Goal: Task Accomplishment & Management: Manage account settings

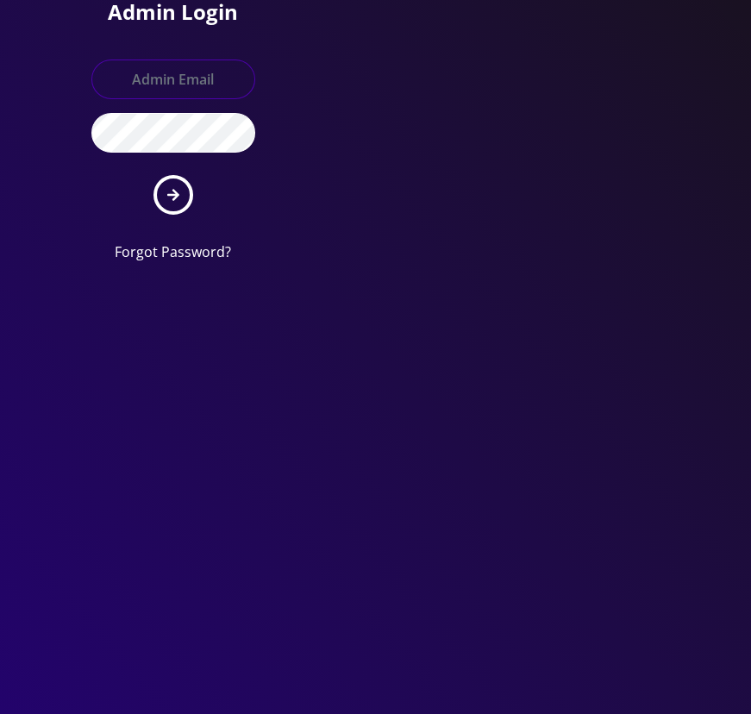
type input "[EMAIL_ADDRESS][DOMAIN_NAME]"
click at [172, 204] on button "submit" at bounding box center [173, 195] width 40 height 40
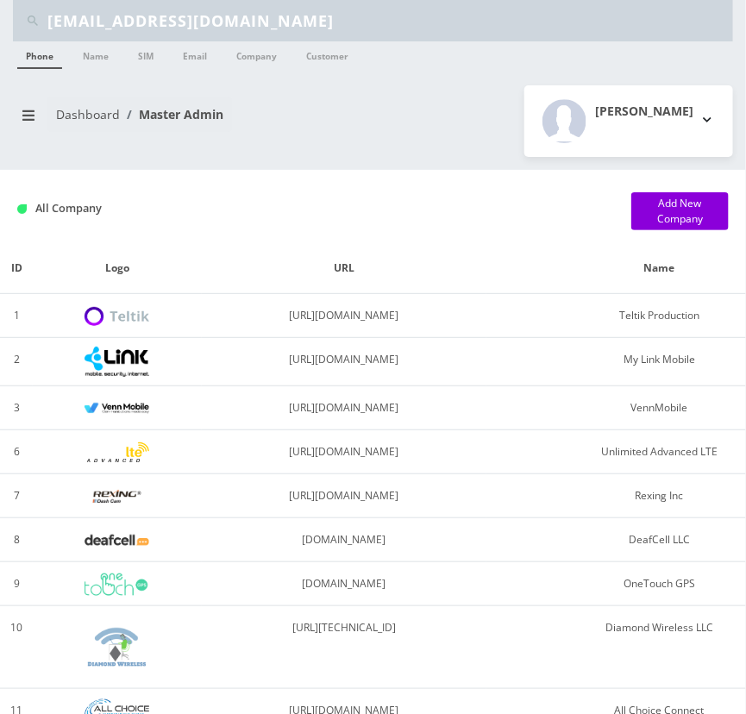
click at [179, 25] on input "[EMAIL_ADDRESS][DOMAIN_NAME]" at bounding box center [387, 20] width 681 height 33
click at [179, 25] on input "shgy9700+fogel9569@gmail.com" at bounding box center [387, 20] width 681 height 33
paste input "8458283250"
type input "8458283250"
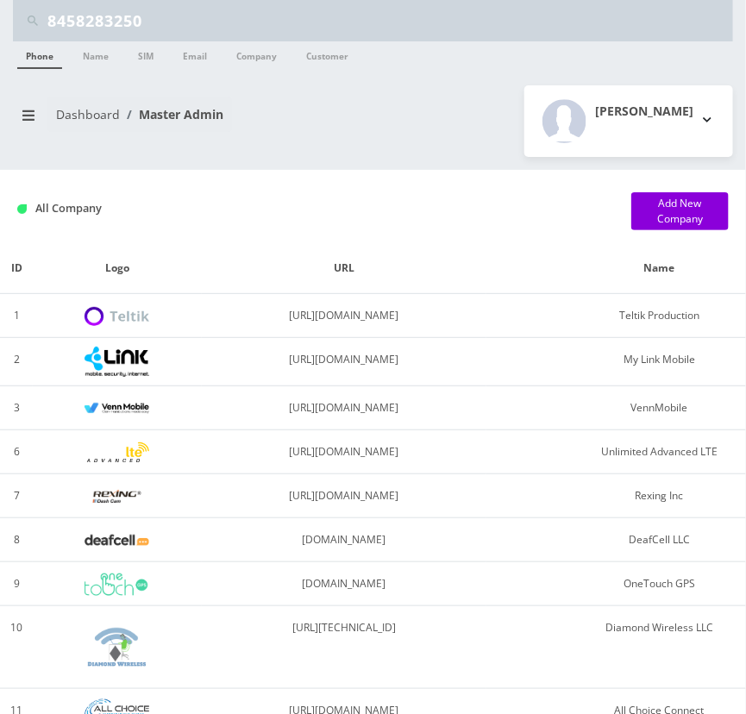
click at [43, 64] on link "Phone" at bounding box center [39, 55] width 45 height 28
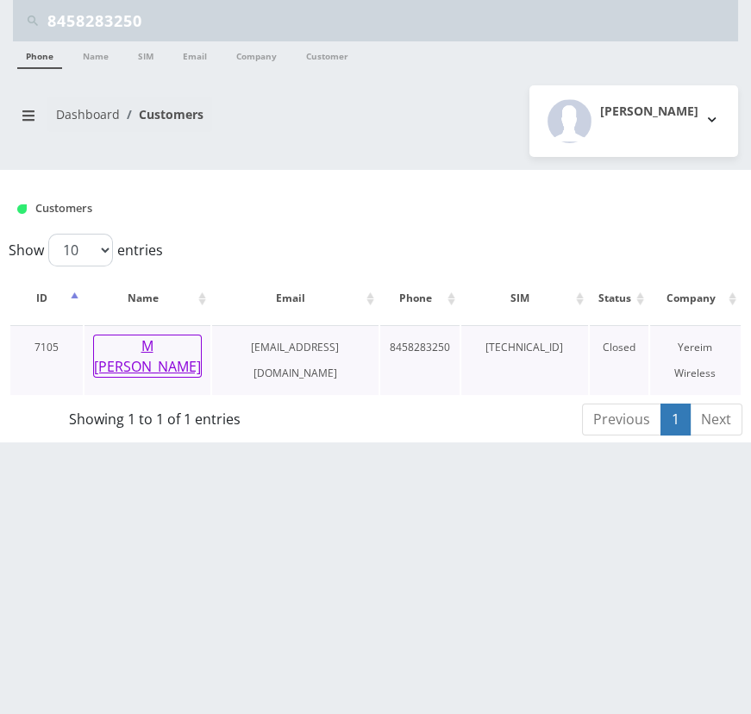
click at [130, 345] on button "M [PERSON_NAME]" at bounding box center [147, 356] width 109 height 43
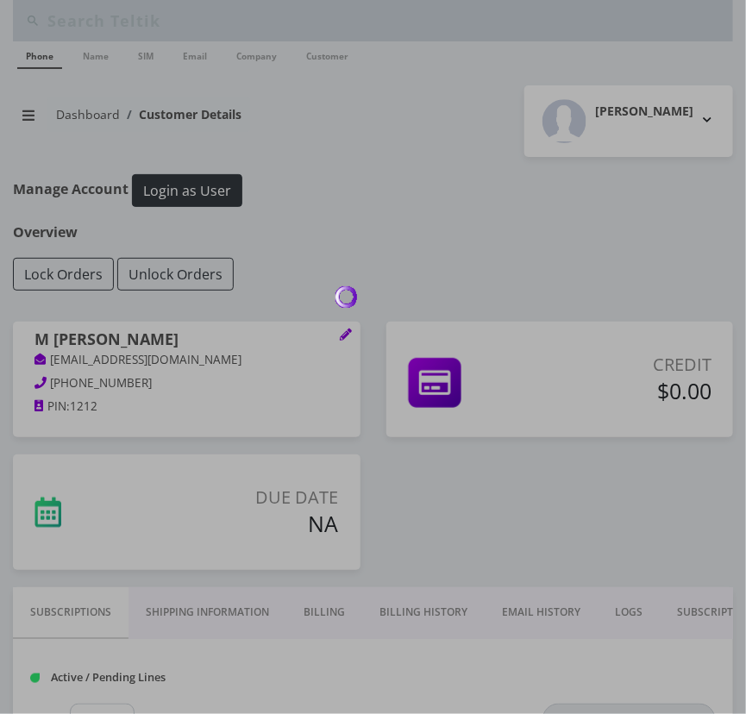
type input "8458283250"
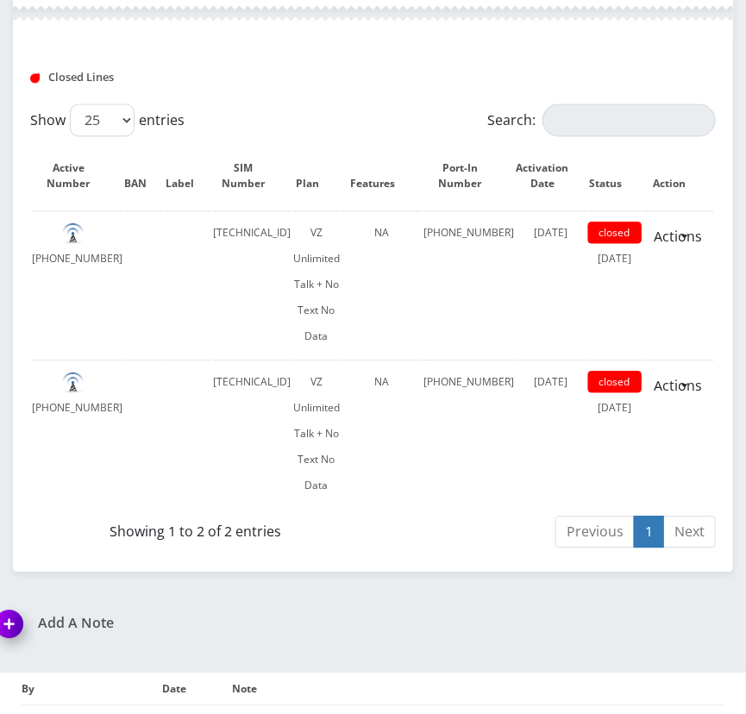
scroll to position [940, 0]
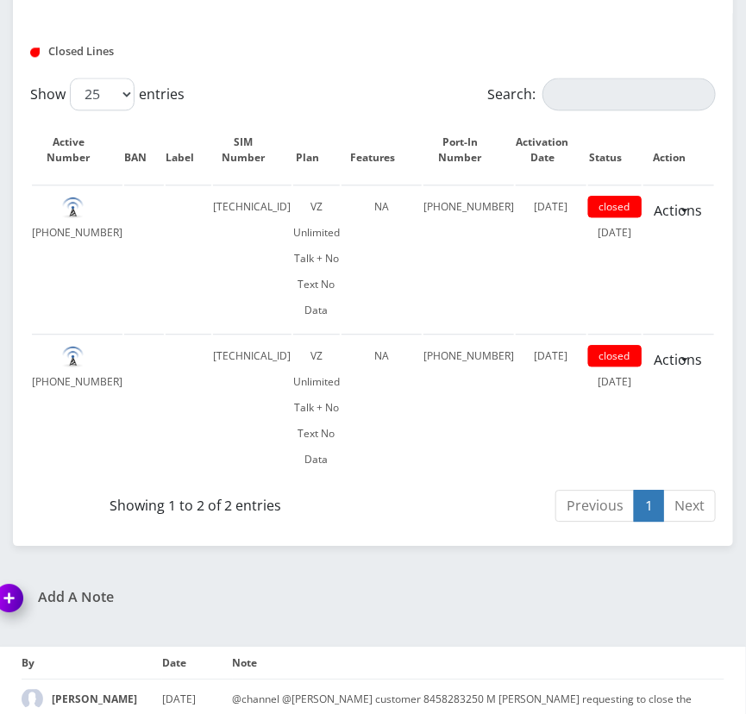
click at [341, 56] on div "Closed Lines" at bounding box center [372, 51] width 711 height 25
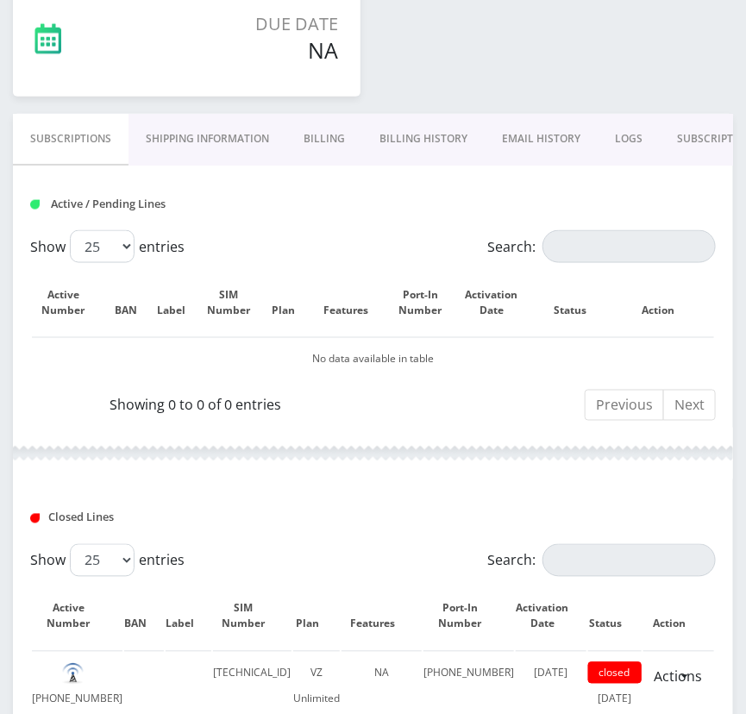
scroll to position [156, 0]
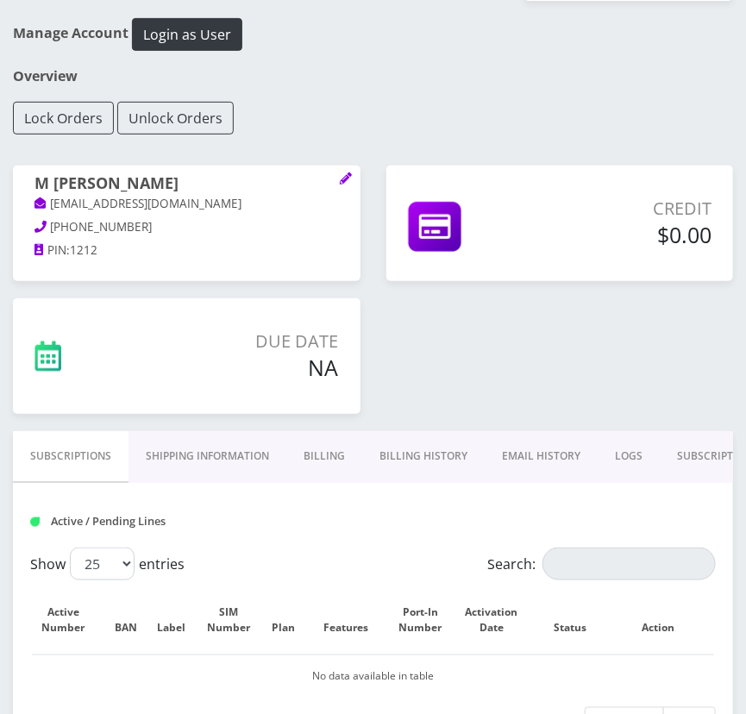
click at [322, 439] on link "Billing" at bounding box center [324, 456] width 76 height 50
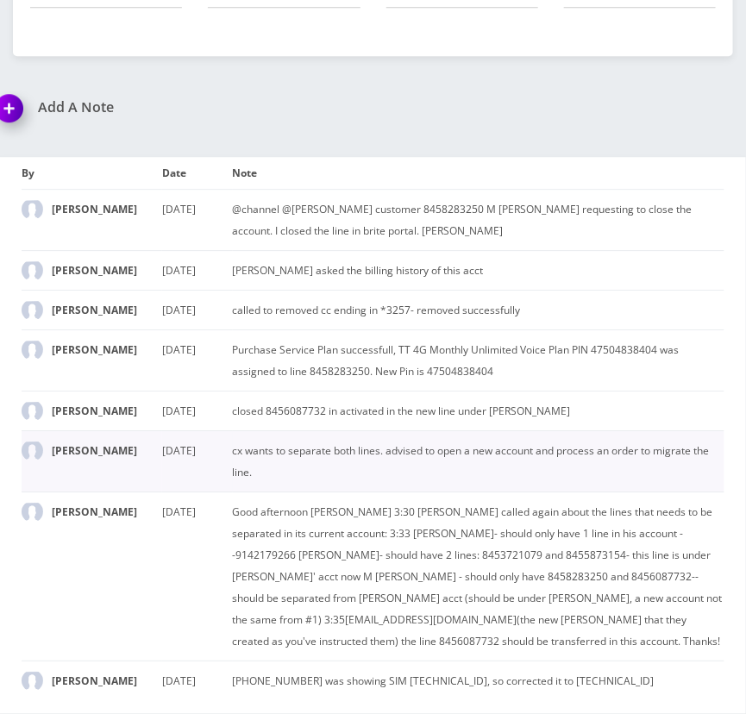
scroll to position [1239, 0]
click at [269, 493] on td "Good afternoon Shlomo 3:30 Mr. Pollack called again about the lines that needs …" at bounding box center [479, 576] width 492 height 169
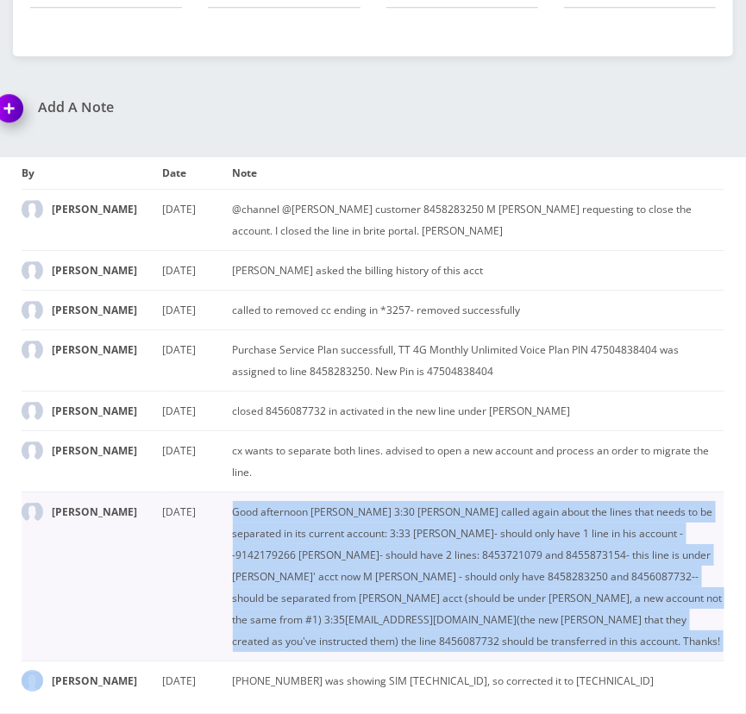
click at [269, 493] on td "Good afternoon Shlomo 3:30 Mr. Pollack called again about the lines that needs …" at bounding box center [479, 576] width 492 height 169
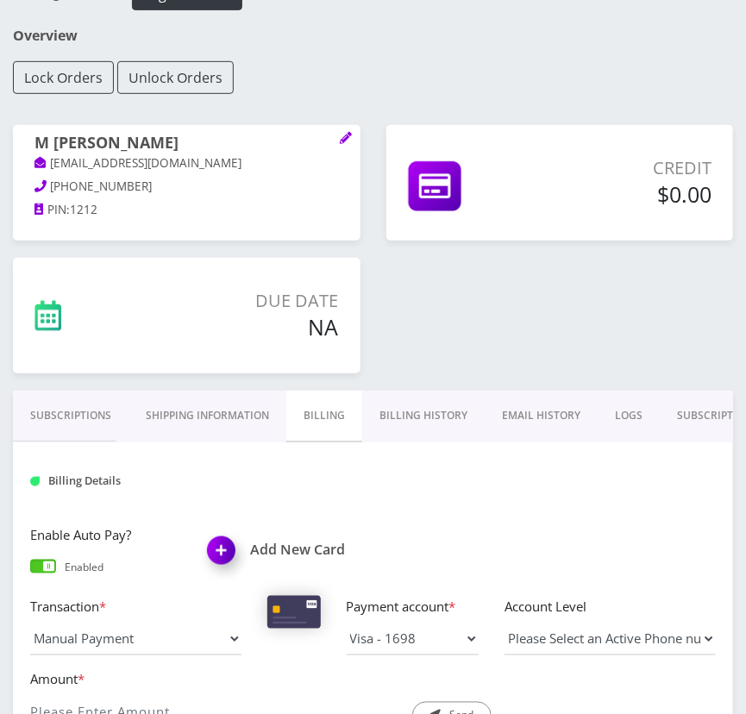
scroll to position [0, 0]
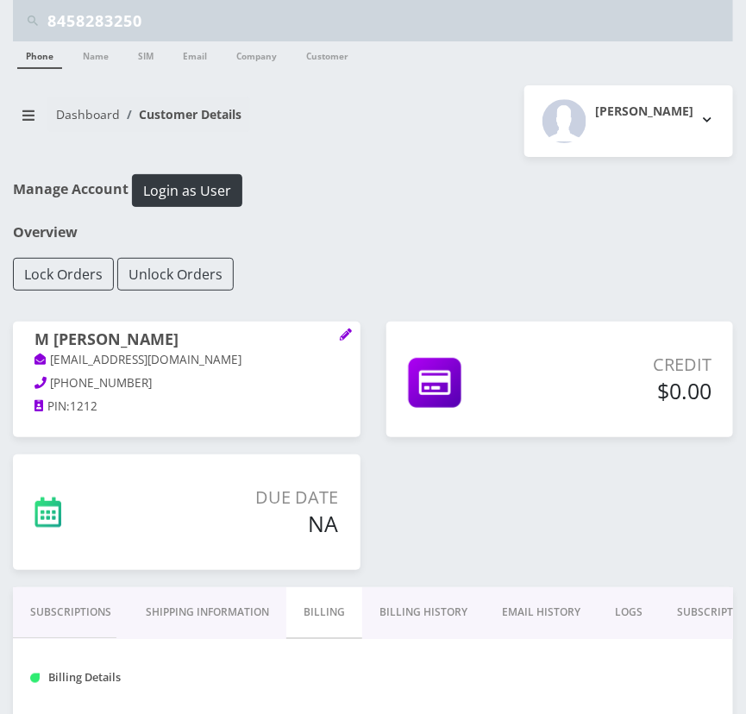
click at [366, 207] on div "Manage Account Login as User" at bounding box center [373, 199] width 746 height 50
click at [123, 17] on input "8458283250" at bounding box center [387, 20] width 681 height 33
click at [122, 17] on input "8458283250" at bounding box center [387, 20] width 681 height 33
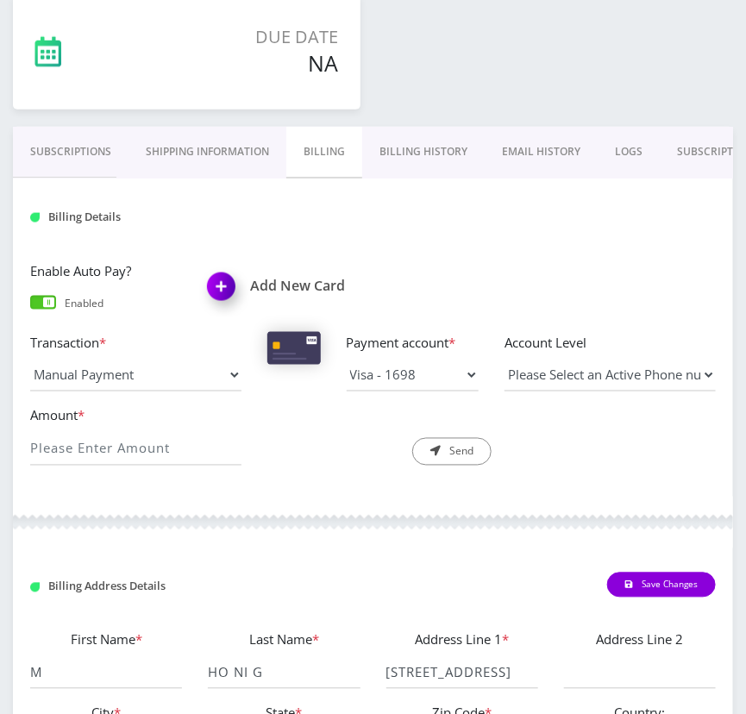
scroll to position [470, 0]
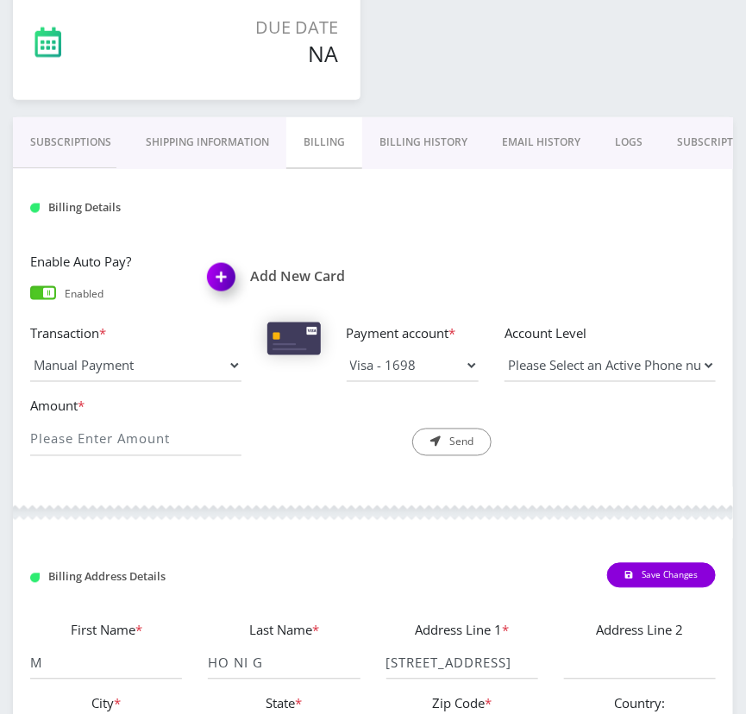
click at [57, 135] on link "Subscriptions" at bounding box center [71, 142] width 116 height 50
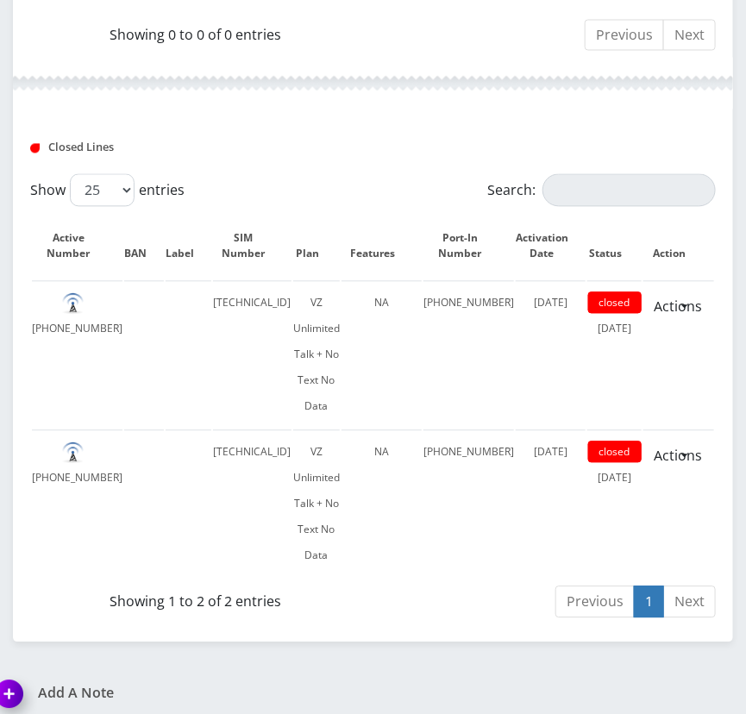
scroll to position [862, 0]
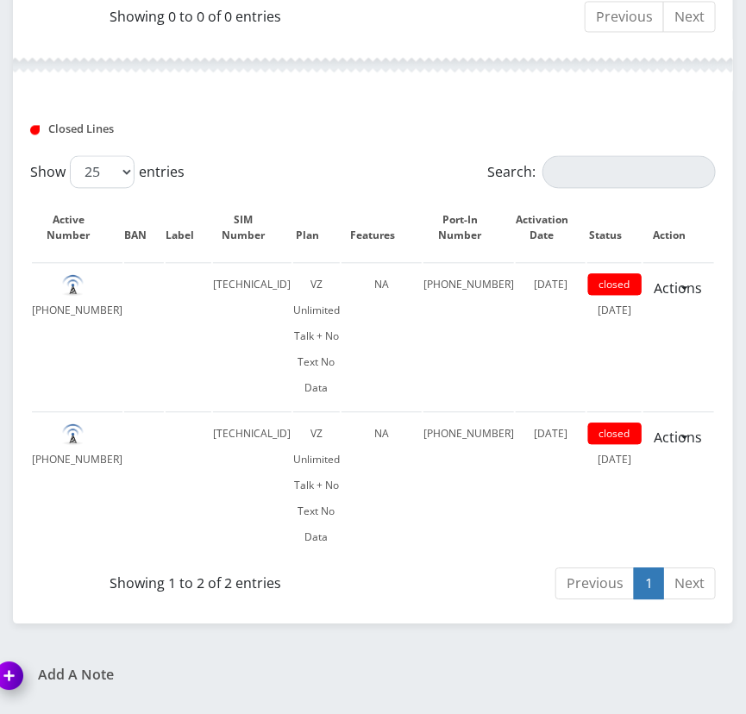
click at [280, 135] on div "Closed Lines" at bounding box center [372, 128] width 711 height 25
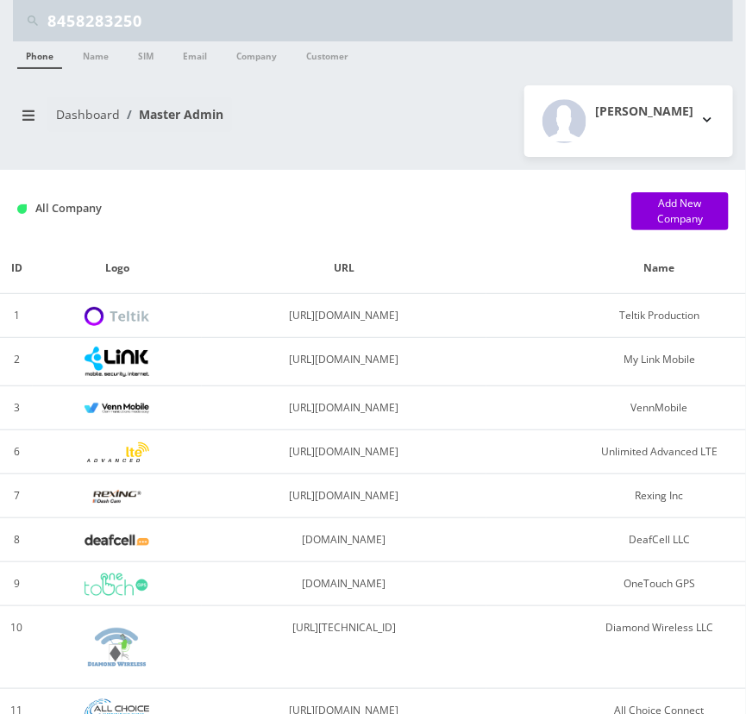
click at [185, 9] on input "8458283250" at bounding box center [387, 20] width 681 height 33
paste input "[EMAIL_ADDRESS][DOMAIN_NAME]"
type input "[EMAIL_ADDRESS][DOMAIN_NAME]"
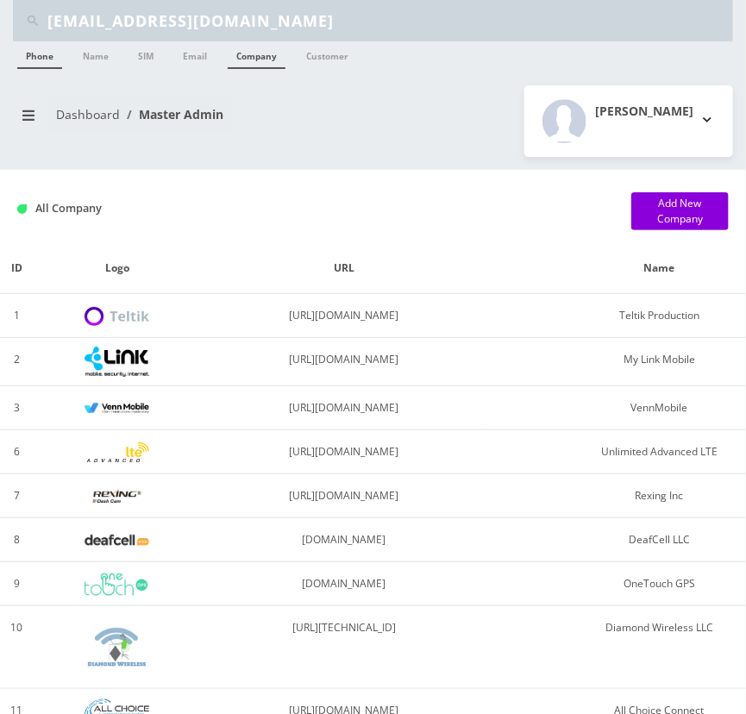
click at [254, 58] on link "Company" at bounding box center [257, 55] width 58 height 28
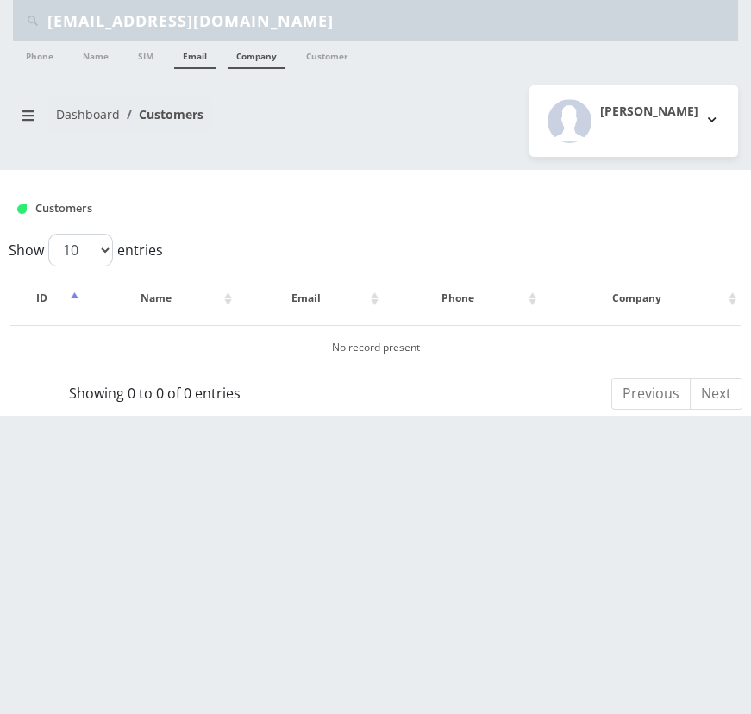
click at [208, 60] on link "Email" at bounding box center [194, 55] width 41 height 28
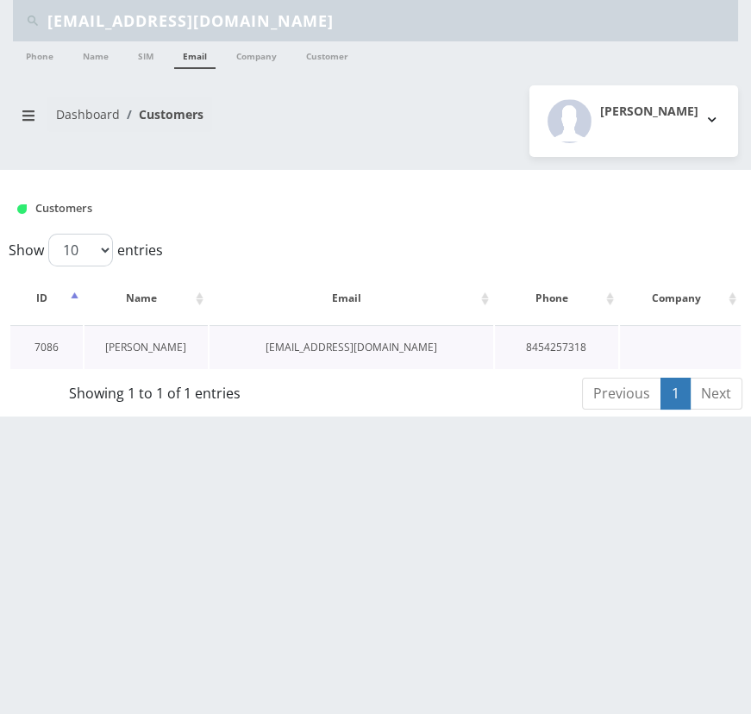
click at [158, 345] on link "[PERSON_NAME]" at bounding box center [145, 347] width 81 height 15
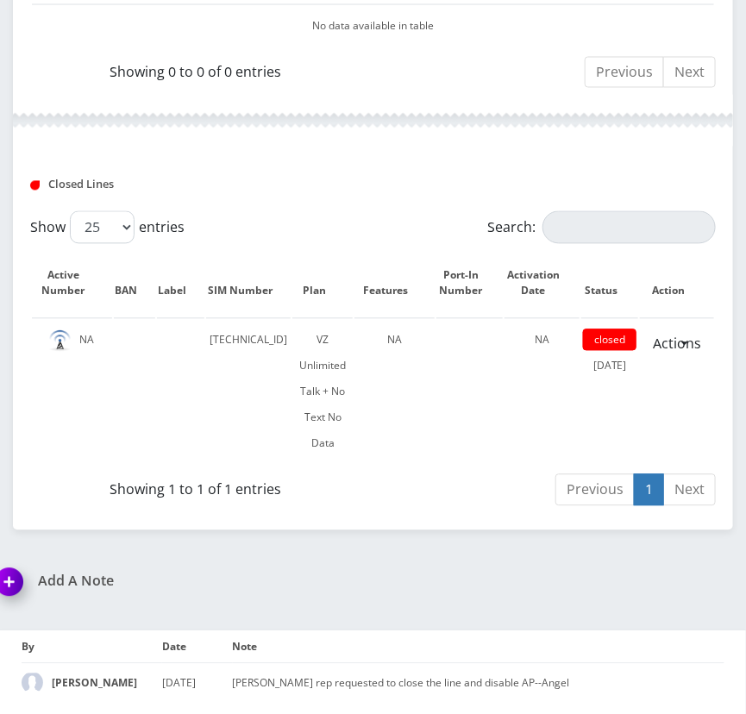
scroll to position [793, 0]
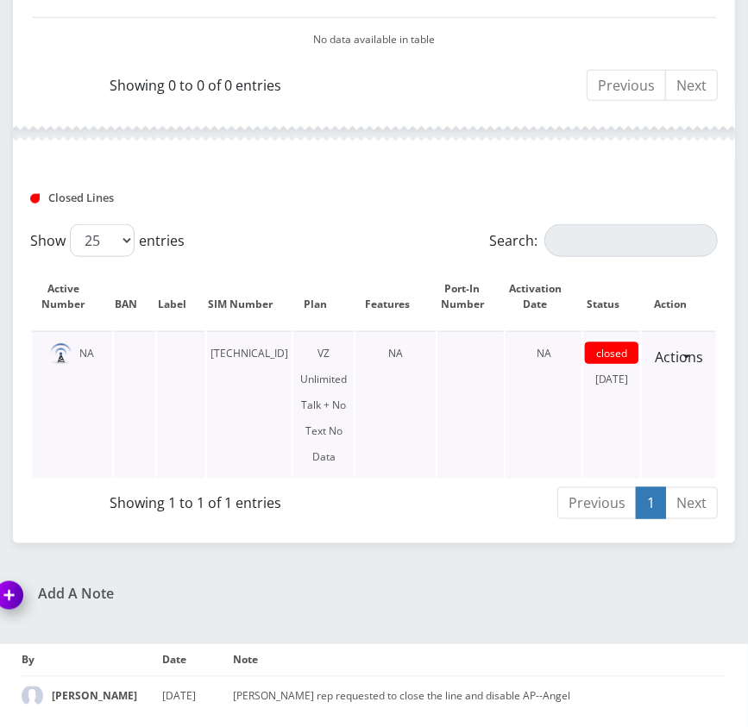
click at [269, 354] on td "[TECHNICAL_ID]" at bounding box center [249, 404] width 85 height 147
copy td "[TECHNICAL_ID]"
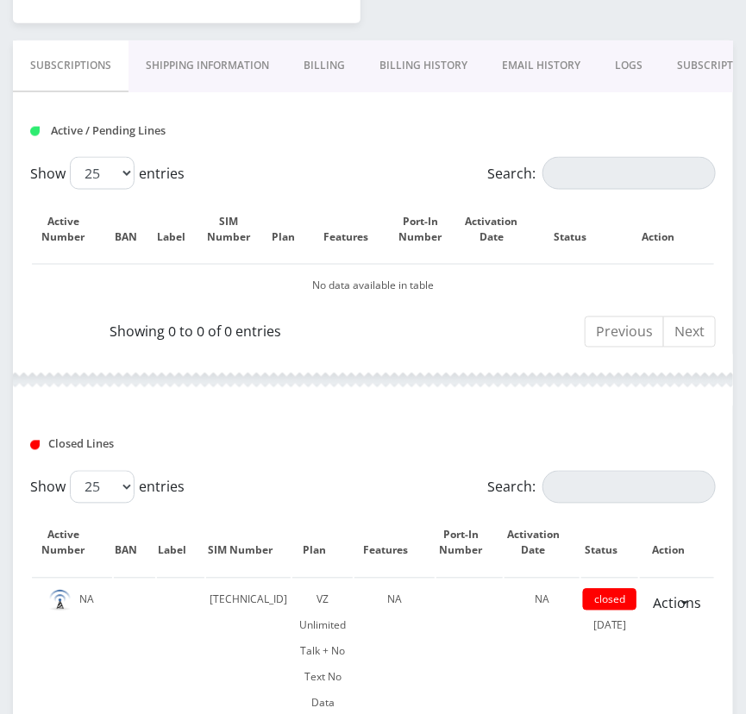
scroll to position [548, 0]
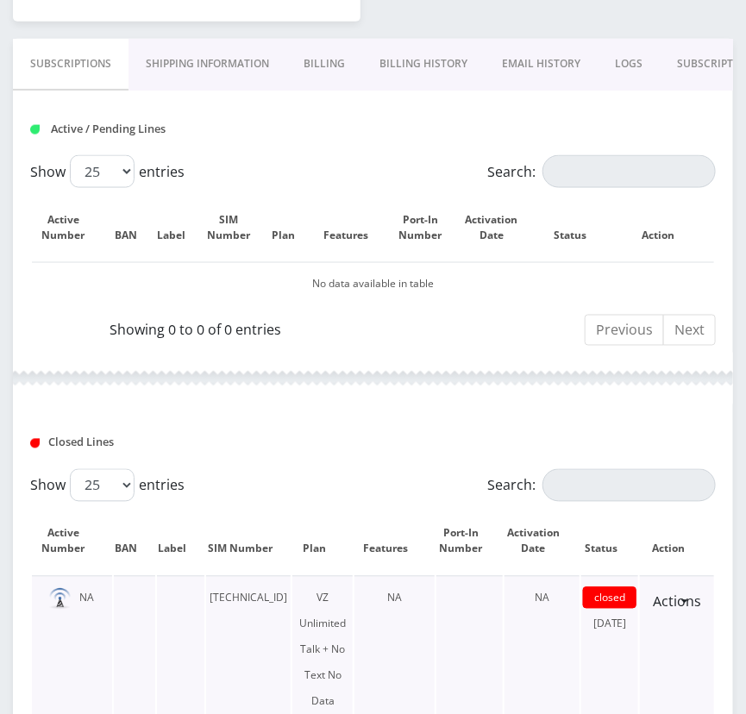
click at [227, 590] on td "[TECHNICAL_ID]" at bounding box center [248, 649] width 85 height 147
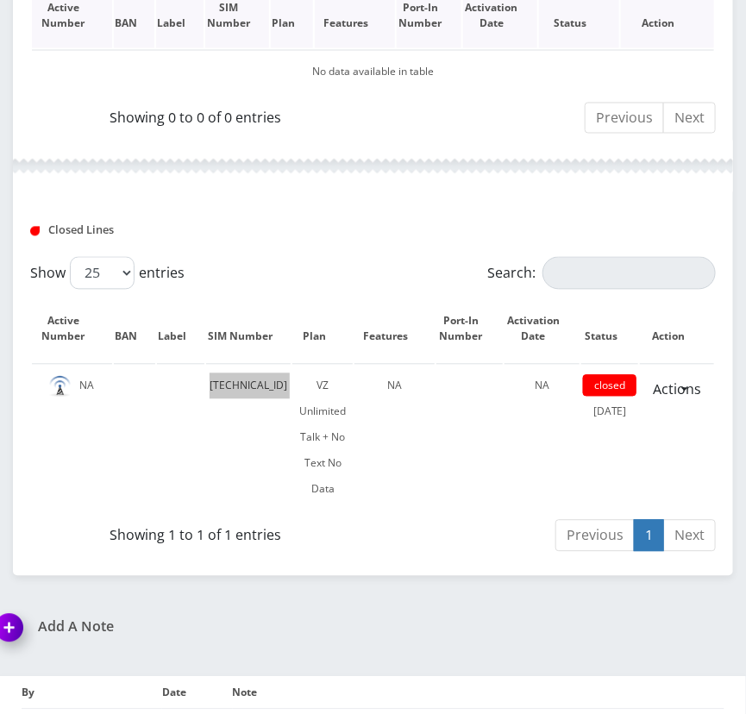
scroll to position [806, 0]
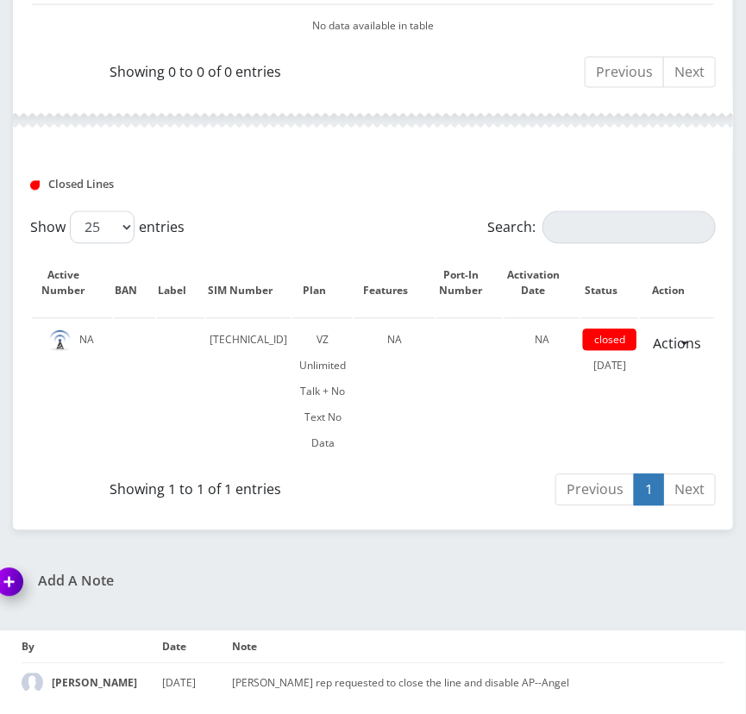
click at [404, 177] on div "Closed Lines" at bounding box center [372, 184] width 711 height 25
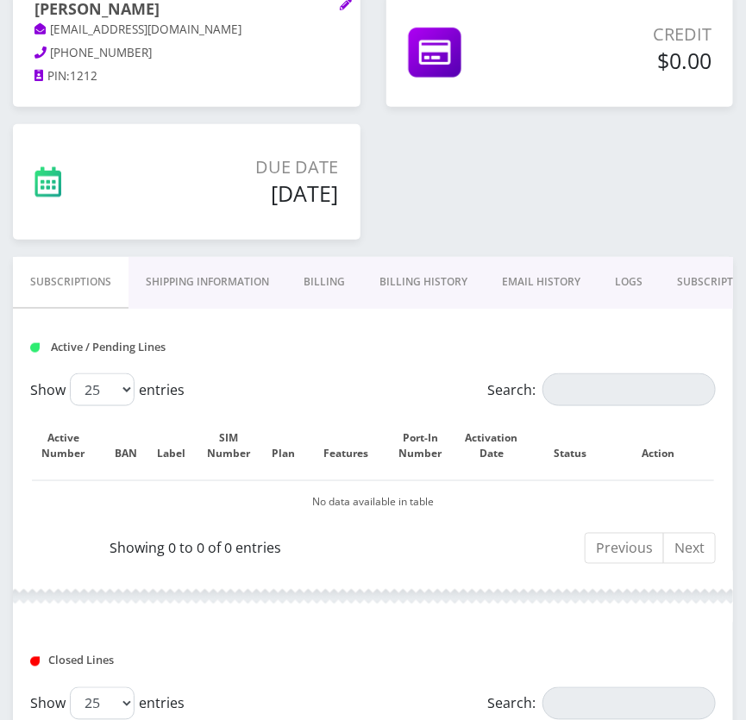
scroll to position [409, 0]
